Goal: Task Accomplishment & Management: Manage account settings

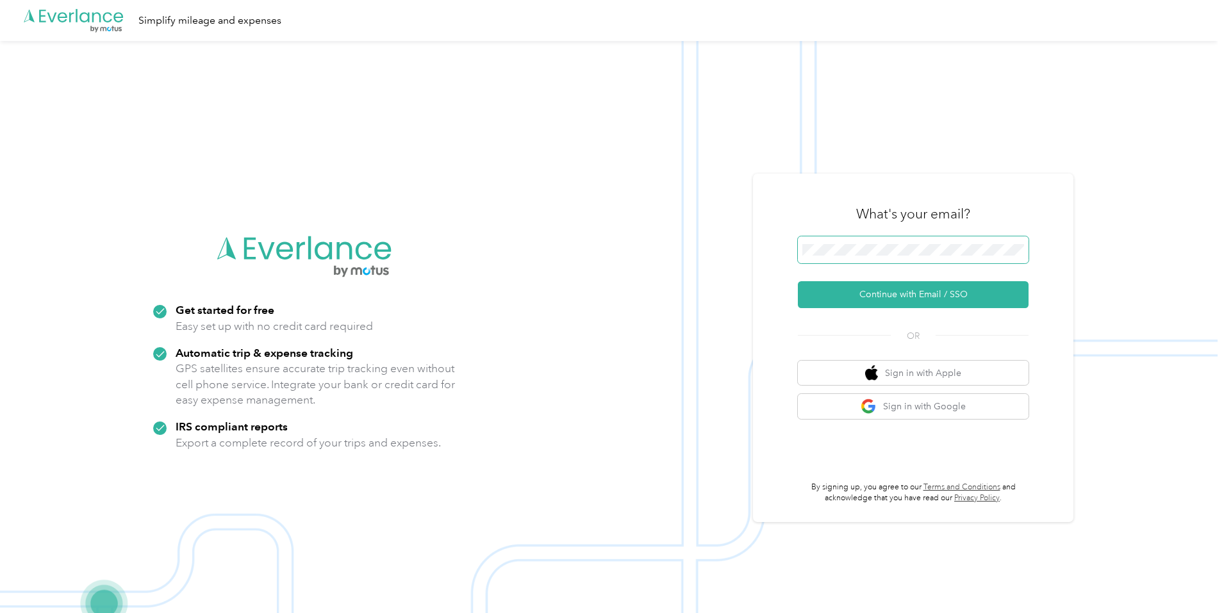
click at [891, 242] on span at bounding box center [913, 249] width 231 height 27
click at [892, 242] on span at bounding box center [913, 249] width 231 height 27
click at [907, 297] on button "Continue with Email / SSO" at bounding box center [913, 294] width 231 height 27
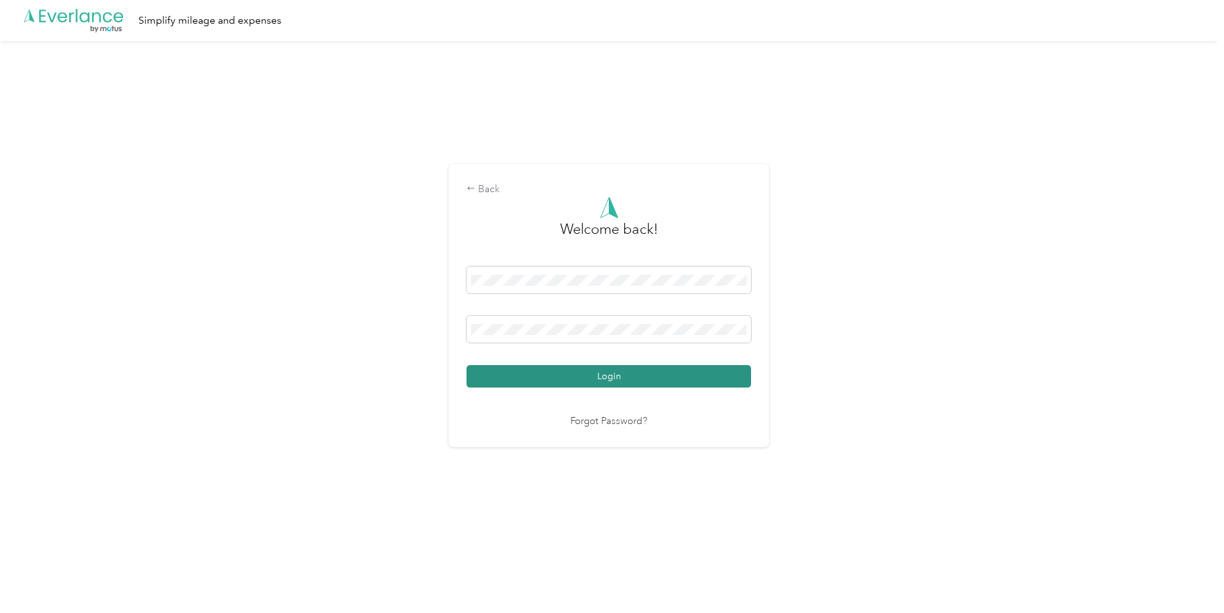
click at [705, 374] on button "Login" at bounding box center [609, 376] width 285 height 22
click at [706, 374] on div "Login" at bounding box center [609, 327] width 285 height 121
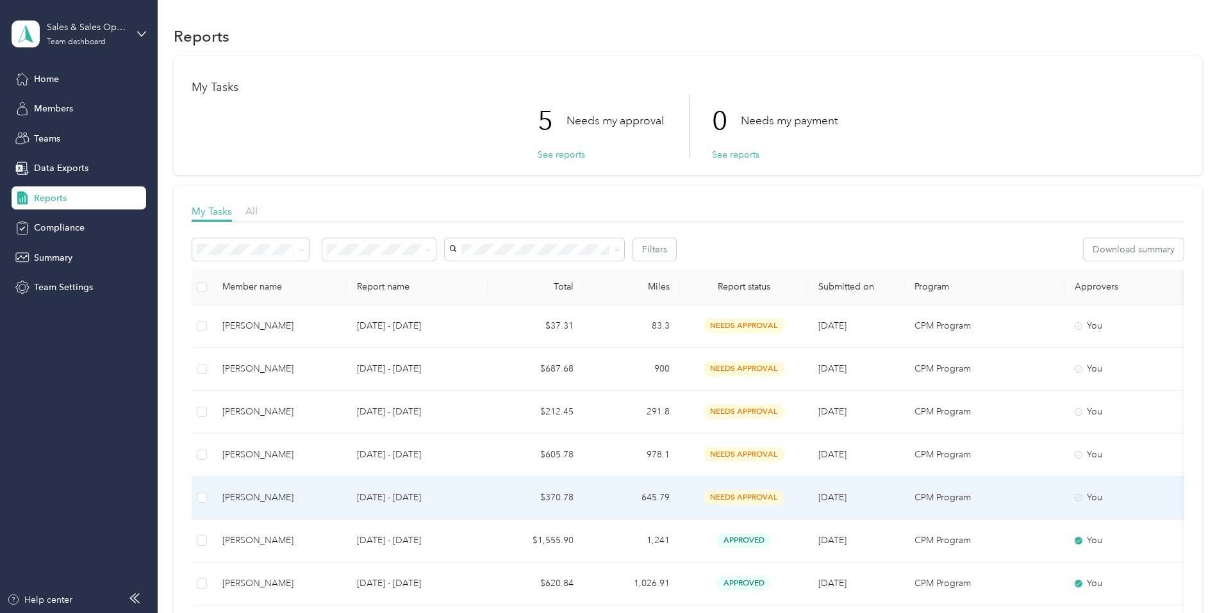
click at [336, 493] on div "[PERSON_NAME]" at bounding box center [279, 498] width 114 height 14
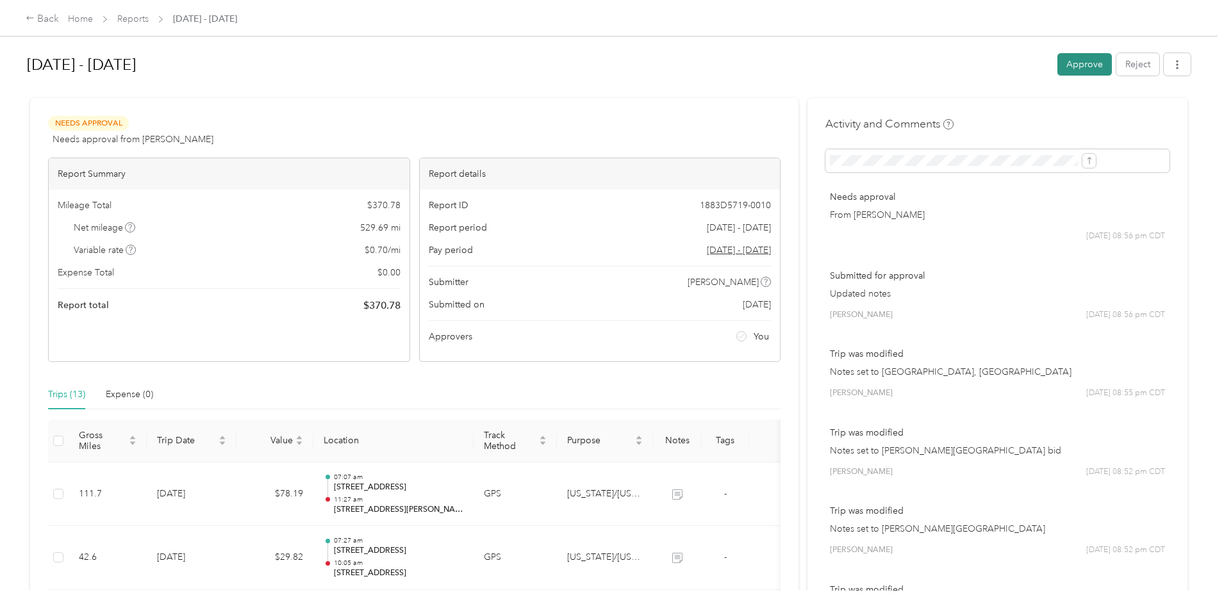
click at [1057, 65] on button "Approve" at bounding box center [1084, 64] width 54 height 22
click at [1057, 65] on div "Approve Reject" at bounding box center [1123, 64] width 133 height 22
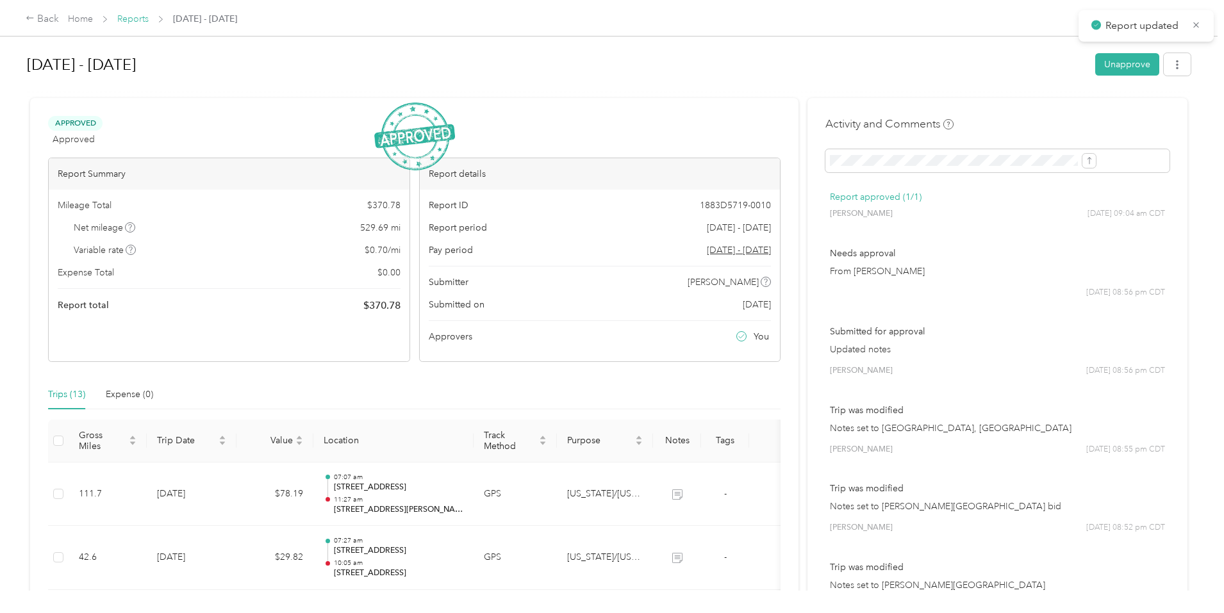
click at [149, 19] on link "Reports" at bounding box center [132, 18] width 31 height 11
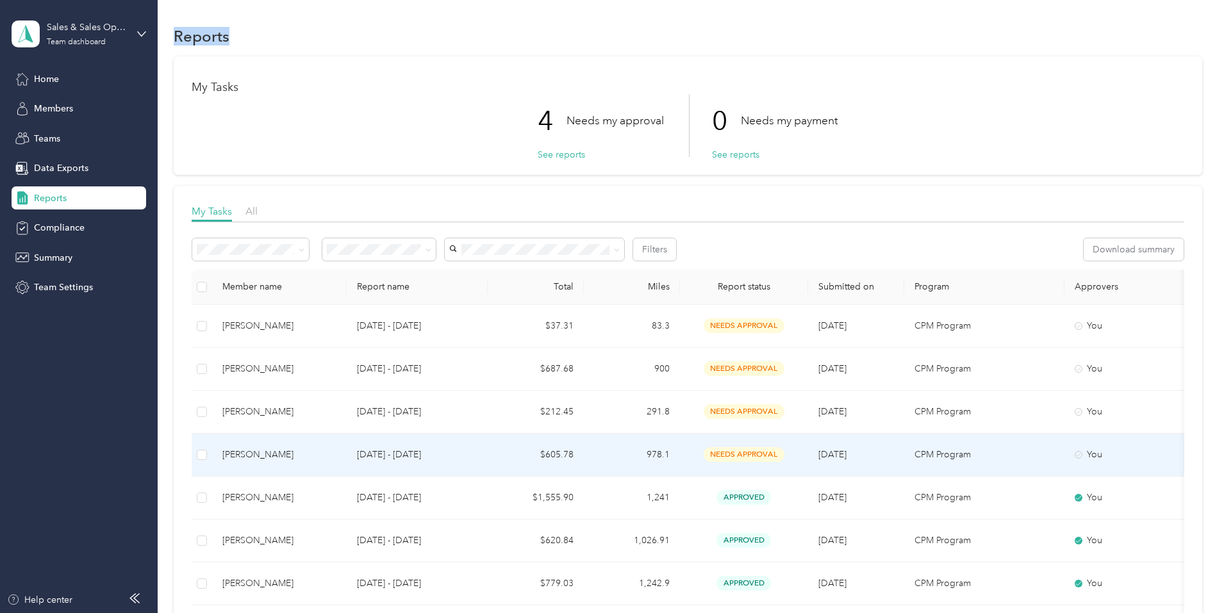
click at [784, 449] on span "needs approval" at bounding box center [744, 454] width 81 height 15
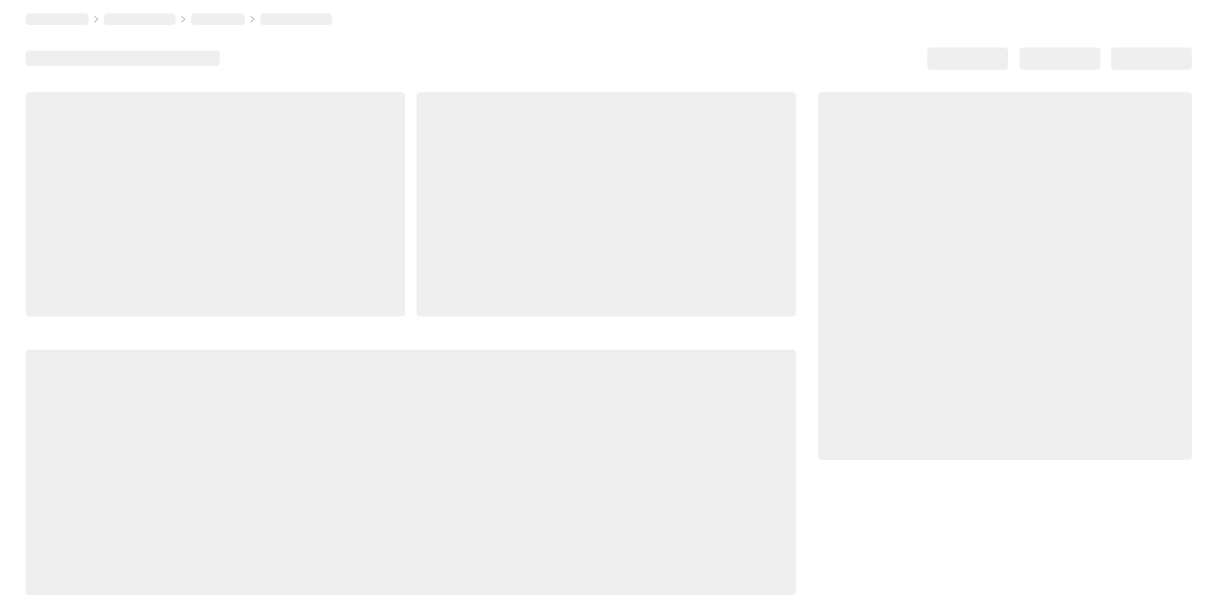
click at [827, 449] on div at bounding box center [1005, 276] width 374 height 368
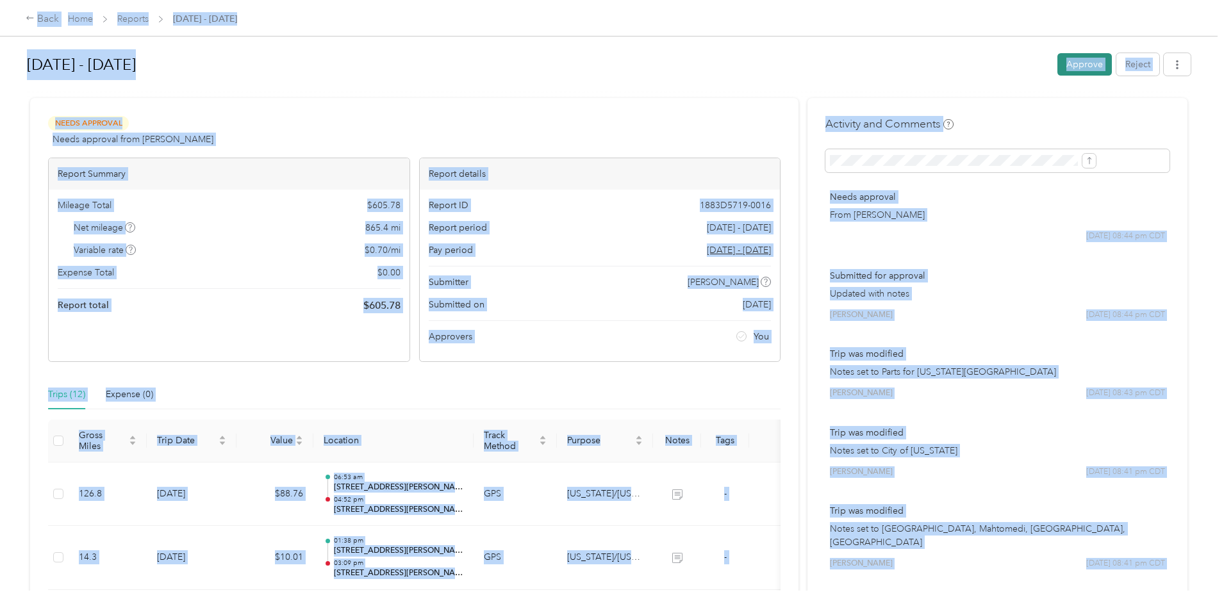
click at [1057, 66] on button "Approve" at bounding box center [1084, 64] width 54 height 22
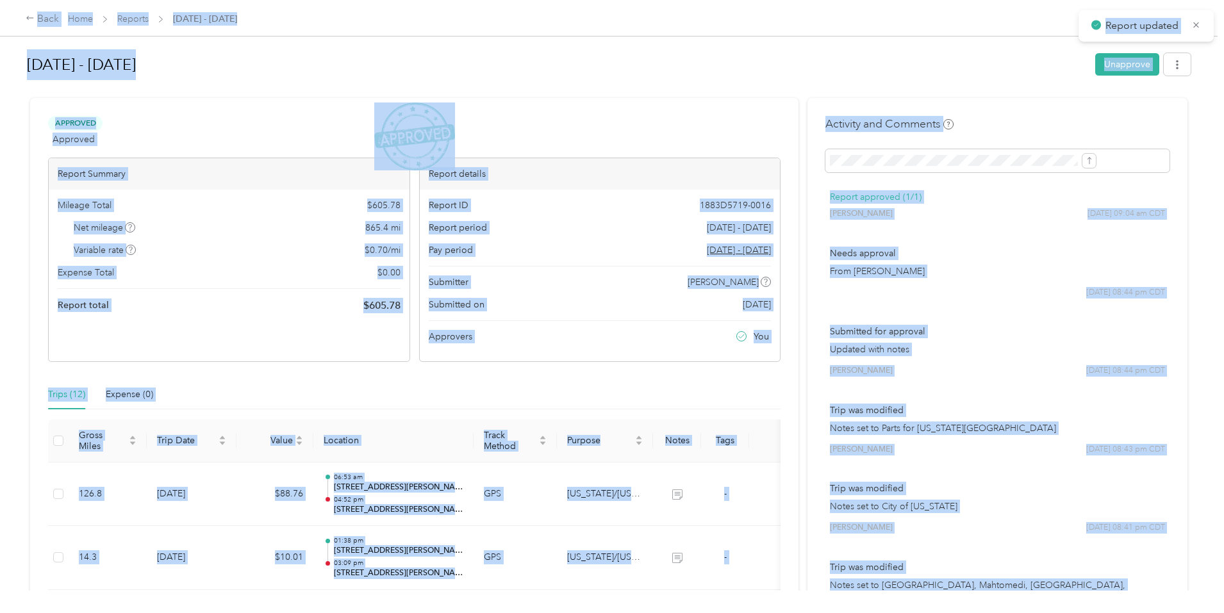
click at [818, 60] on h1 "[DATE] - [DATE]" at bounding box center [556, 64] width 1059 height 31
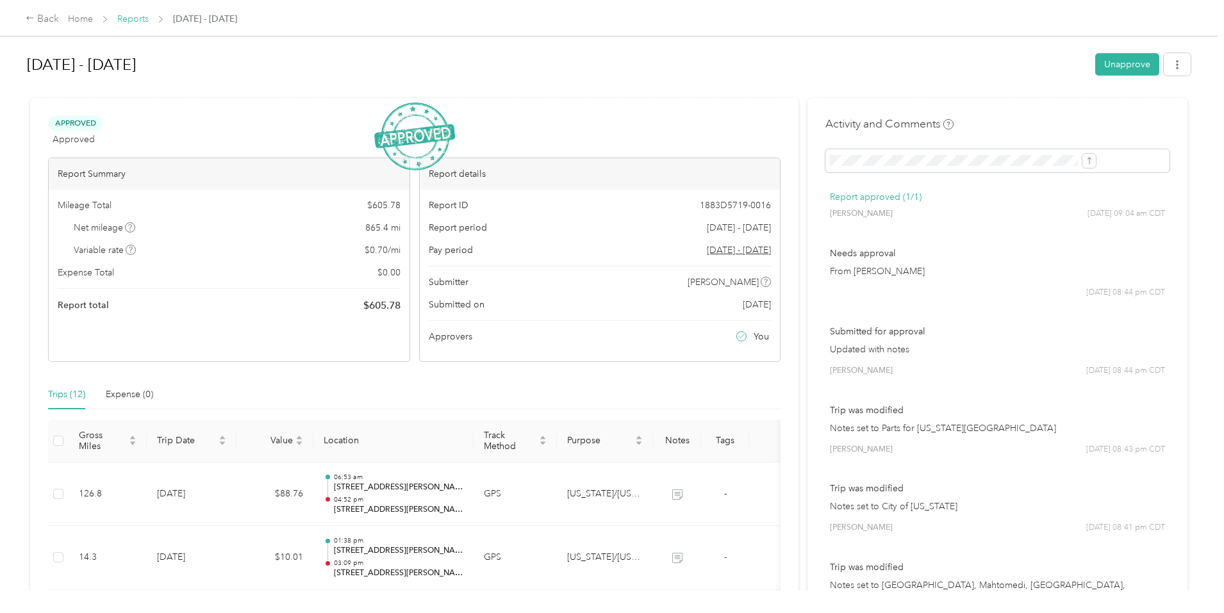
click at [149, 20] on link "Reports" at bounding box center [132, 18] width 31 height 11
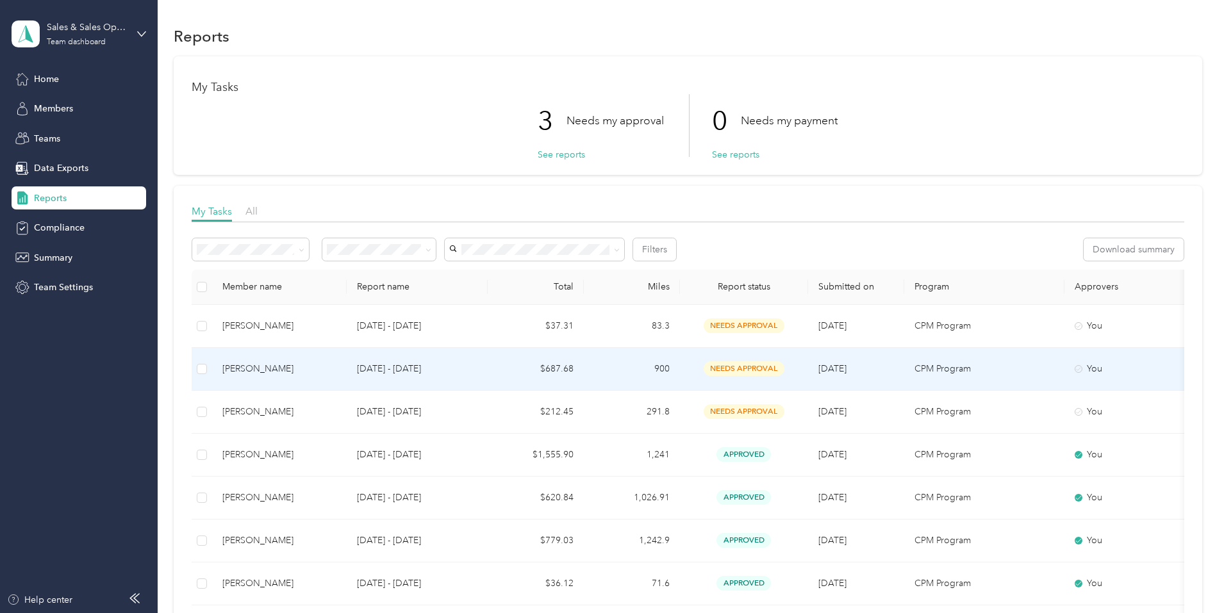
click at [904, 366] on td "[DATE]" at bounding box center [856, 369] width 96 height 43
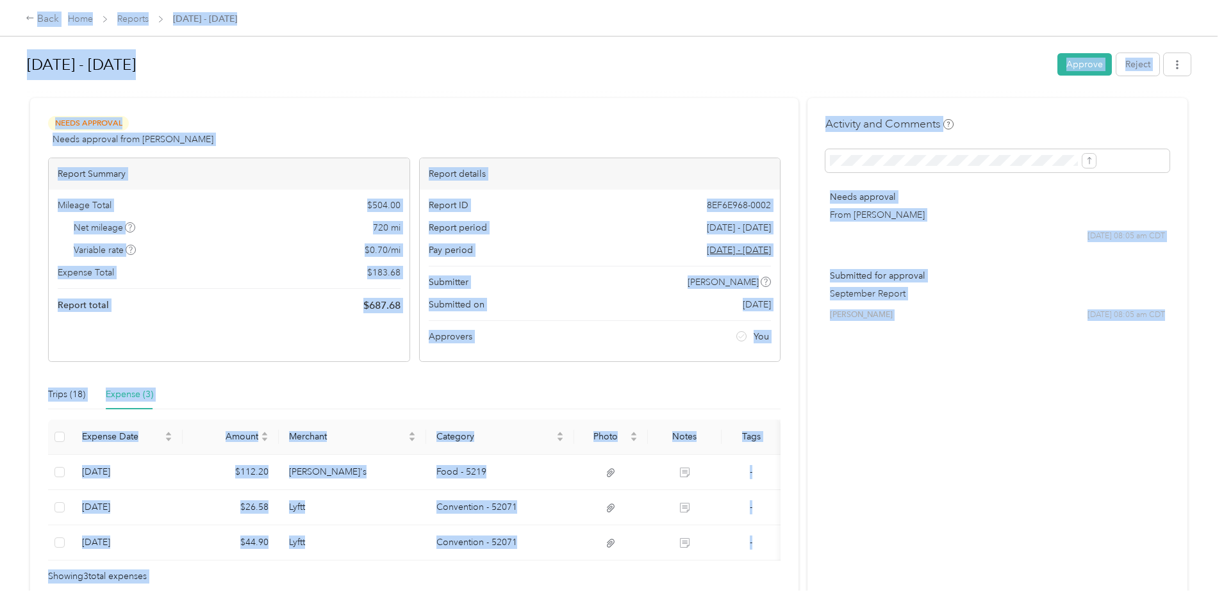
click at [102, 374] on div "Back Home Reports [DATE] - [DATE] [DATE] - [DATE] Approve Reject Needs Approval…" at bounding box center [609, 306] width 1218 height 613
click at [85, 370] on div "Back Home Reports [DATE] - [DATE] [DATE] - [DATE] Approve Reject Needs Approval…" at bounding box center [609, 306] width 1218 height 613
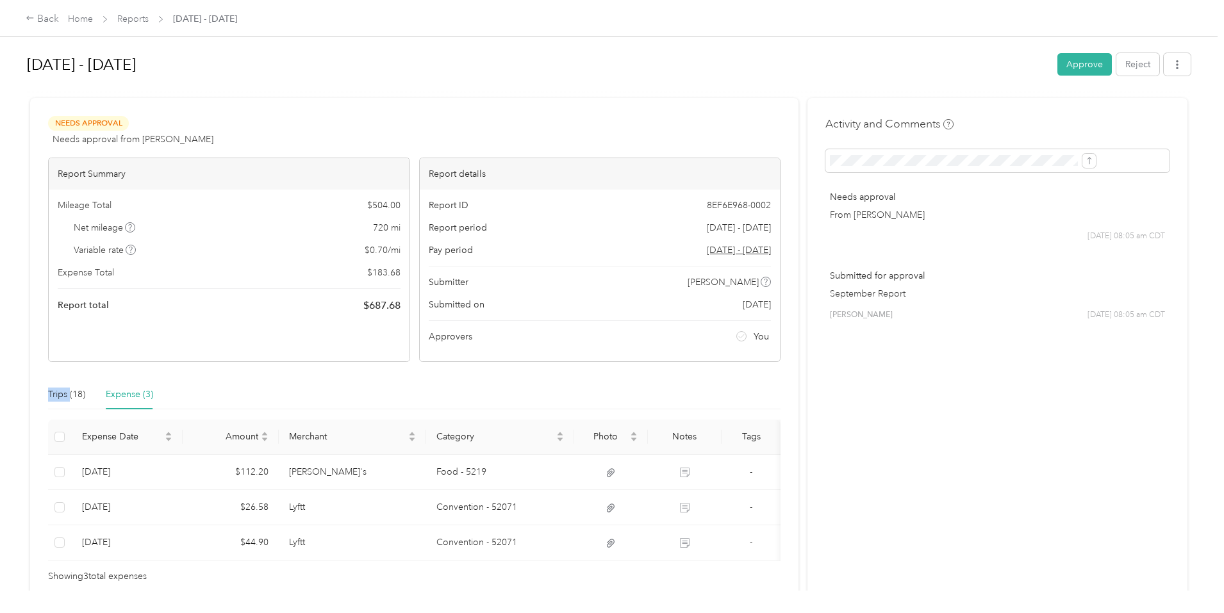
click at [85, 370] on div "Back Home Reports [DATE] - [DATE] [DATE] - [DATE] Approve Reject Needs Approval…" at bounding box center [609, 306] width 1218 height 613
click at [85, 395] on div "Trips (18)" at bounding box center [66, 395] width 37 height 14
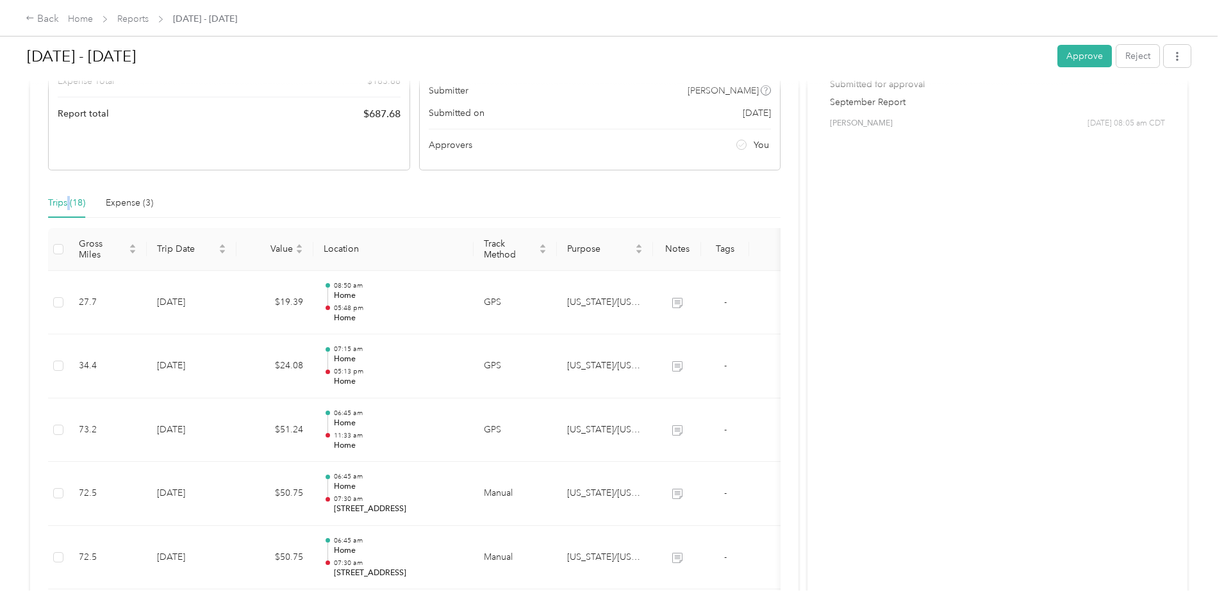
scroll to position [192, 0]
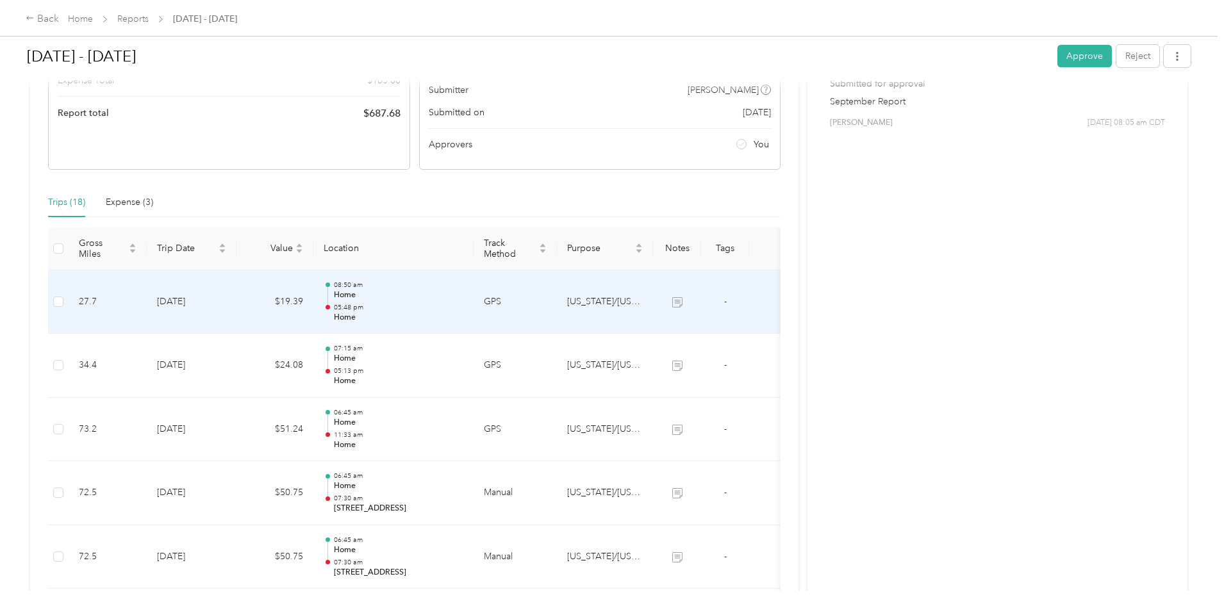
click at [236, 304] on td "[DATE]" at bounding box center [192, 302] width 90 height 64
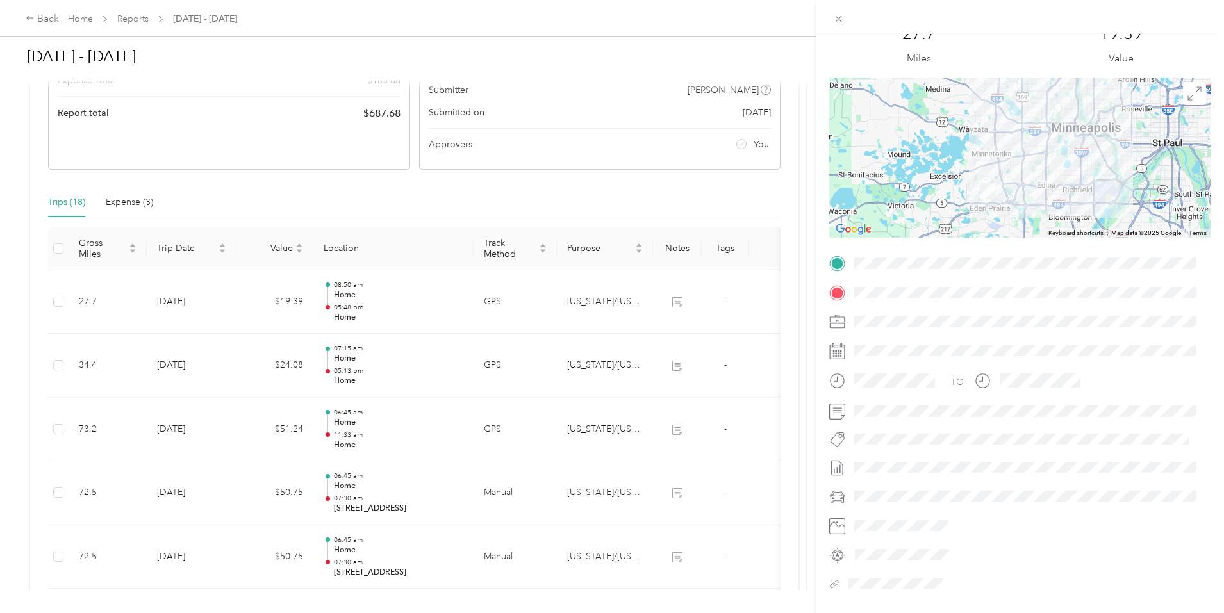
scroll to position [86, 0]
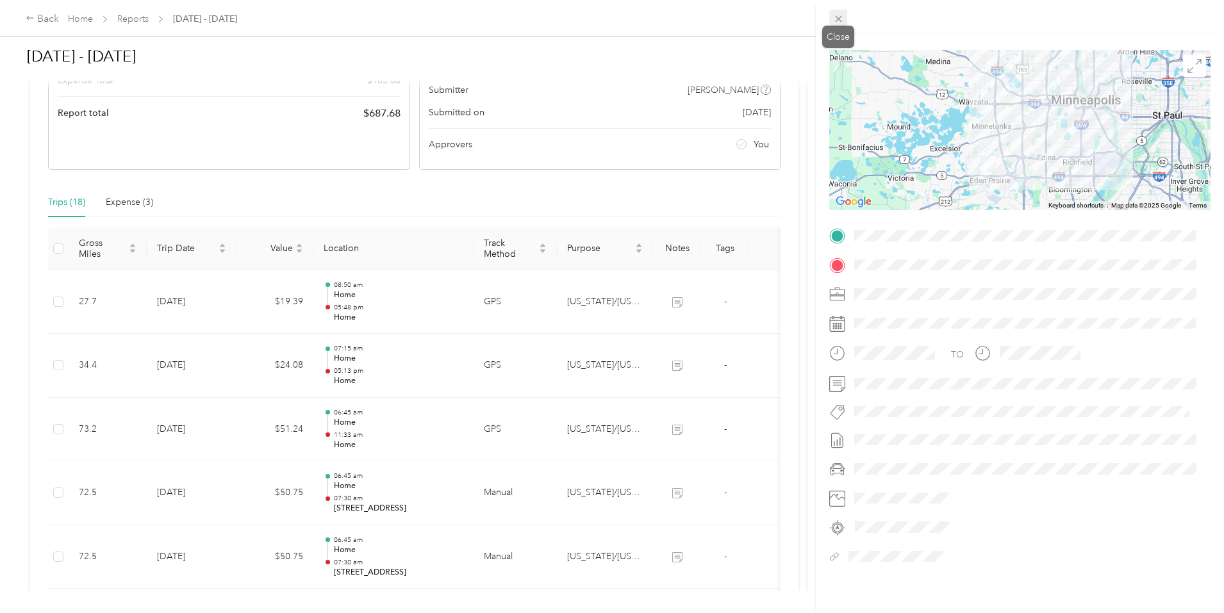
click at [840, 21] on icon at bounding box center [838, 19] width 6 height 6
